Goal: Navigation & Orientation: Understand site structure

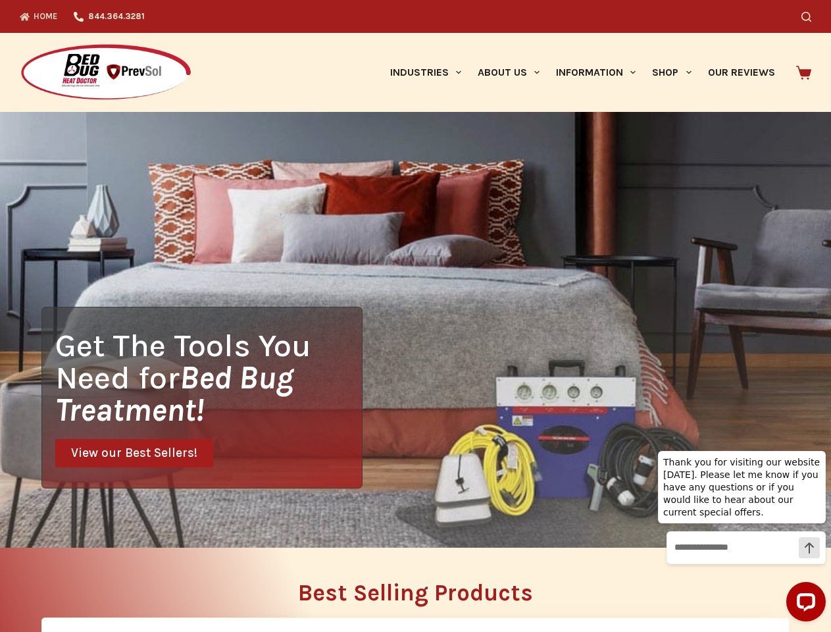
click at [415, 316] on div "Get The Tools You Need for Bed Bug Treatment! View our Best Sellers!" at bounding box center [415, 330] width 831 height 436
click at [811, 16] on icon "Search" at bounding box center [807, 17] width 10 height 10
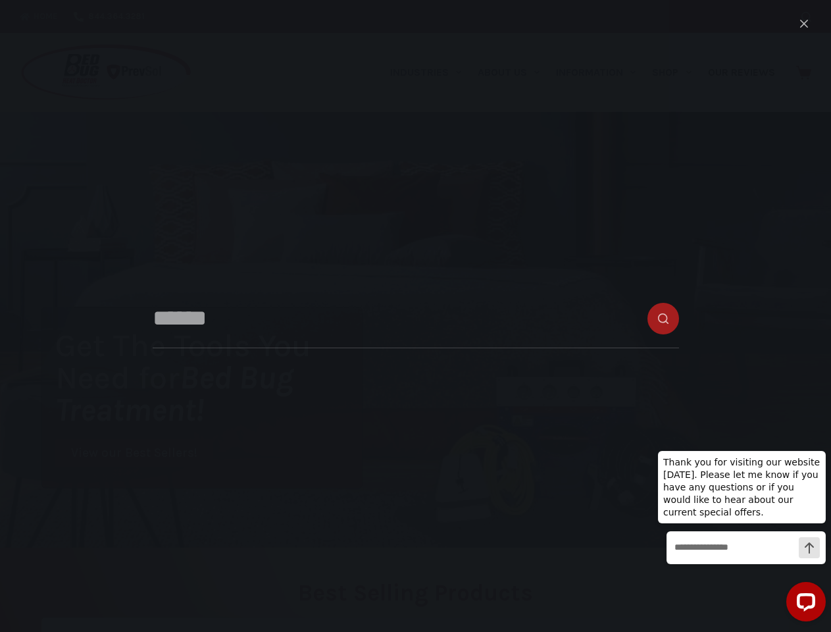
click at [430, 72] on link "Industries" at bounding box center [426, 72] width 88 height 79
click at [514, 72] on link "About Us" at bounding box center [508, 72] width 78 height 79
click at [602, 72] on link "Information" at bounding box center [596, 72] width 96 height 79
click at [677, 72] on link "Shop" at bounding box center [671, 72] width 55 height 79
